Goal: Find specific page/section: Find specific page/section

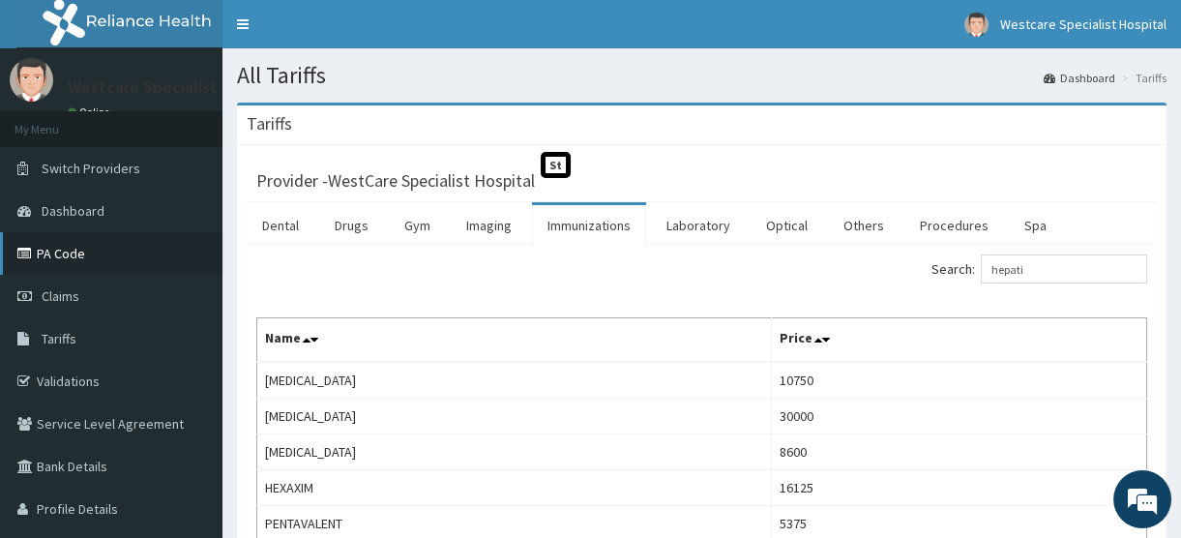
click at [81, 252] on link "PA Code" at bounding box center [111, 253] width 223 height 43
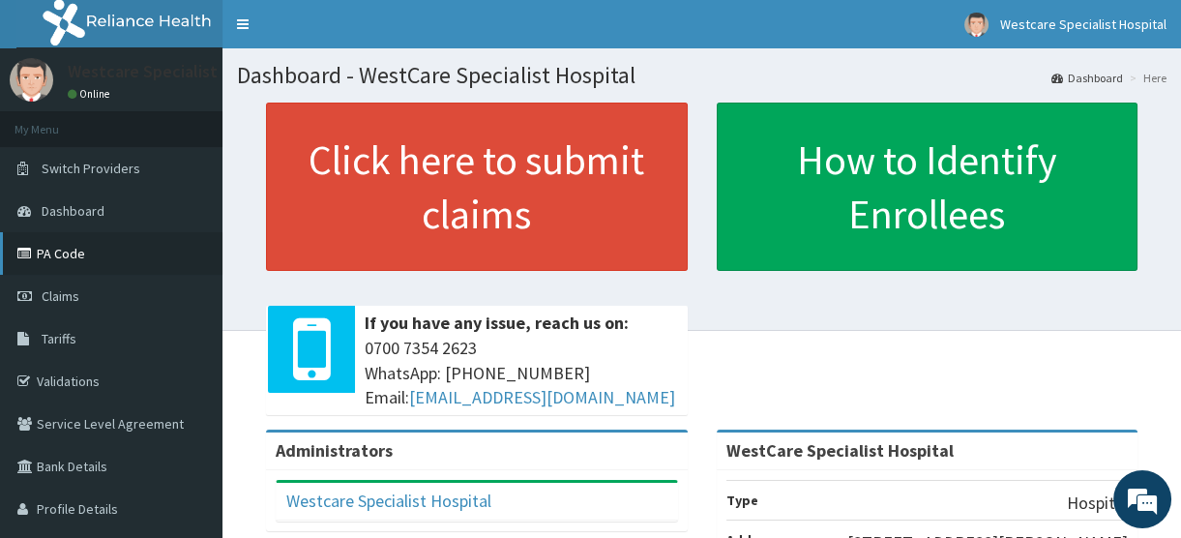
click at [55, 253] on link "PA Code" at bounding box center [111, 253] width 223 height 43
click at [77, 244] on link "PA Code" at bounding box center [111, 253] width 223 height 43
